Goal: Find specific page/section: Find specific page/section

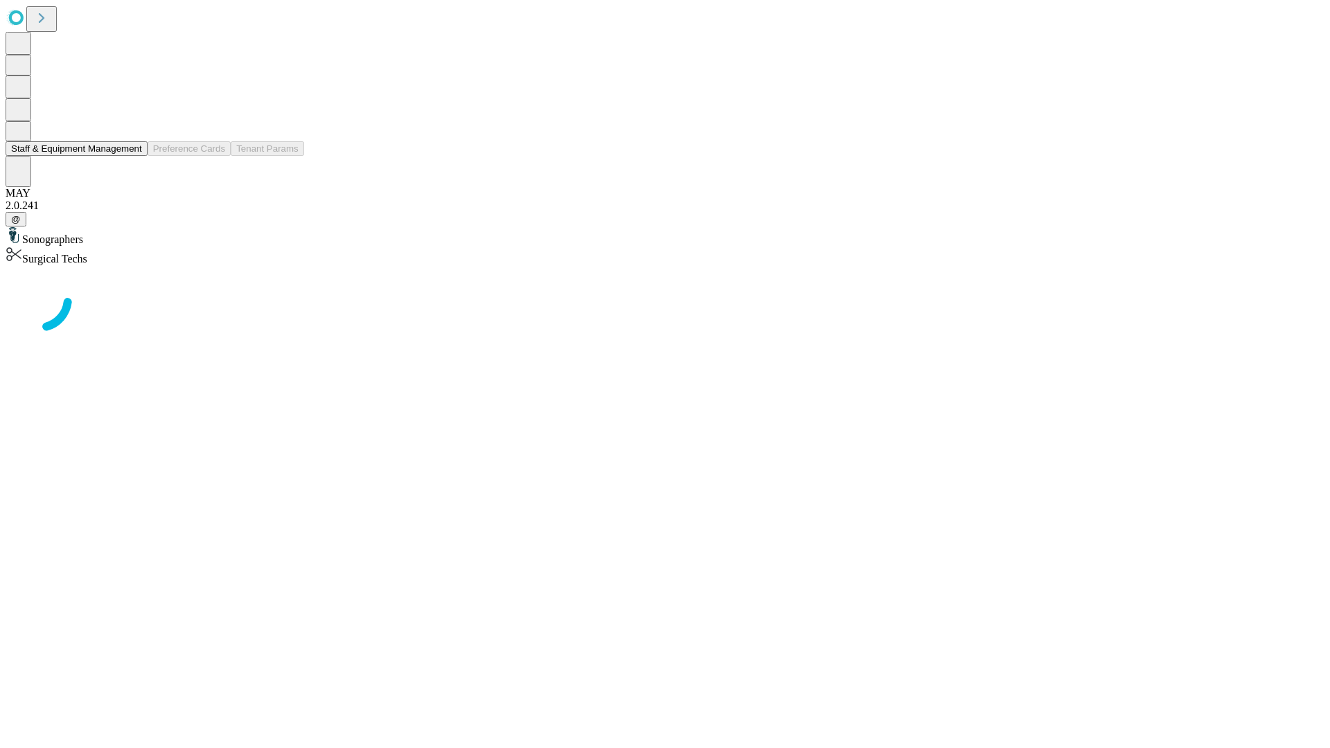
click at [132, 156] on button "Staff & Equipment Management" at bounding box center [77, 148] width 142 height 15
